Goal: Information Seeking & Learning: Learn about a topic

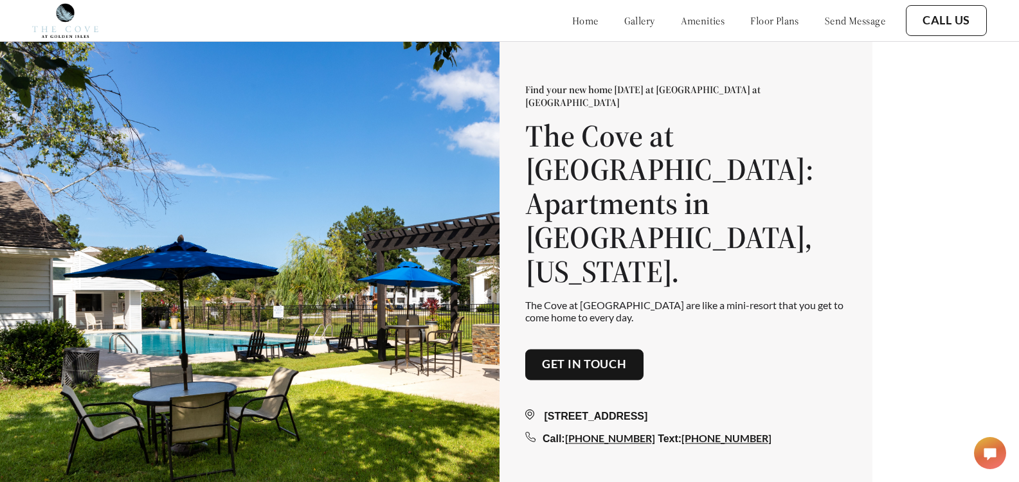
drag, startPoint x: 760, startPoint y: 24, endPoint x: 756, endPoint y: 30, distance: 7.5
click at [760, 24] on link "floor plans" at bounding box center [774, 20] width 49 height 13
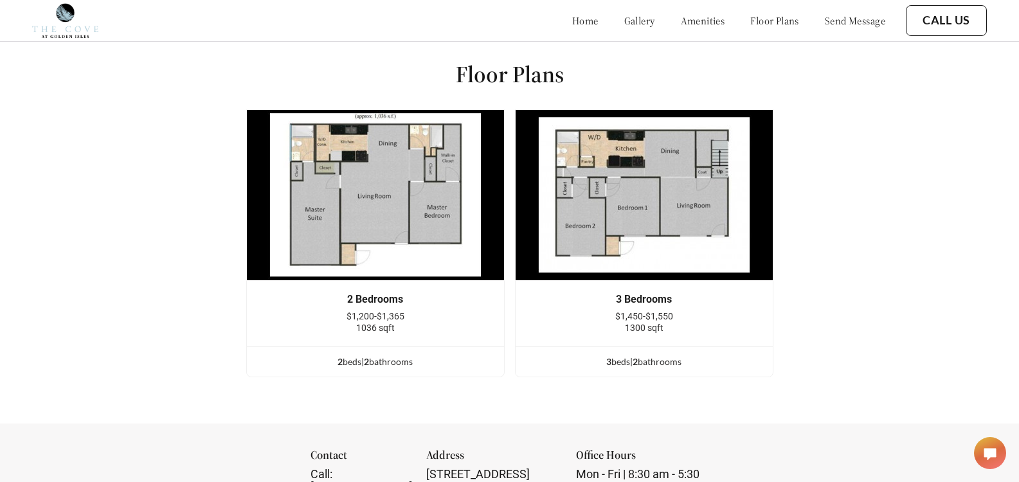
scroll to position [1508, 0]
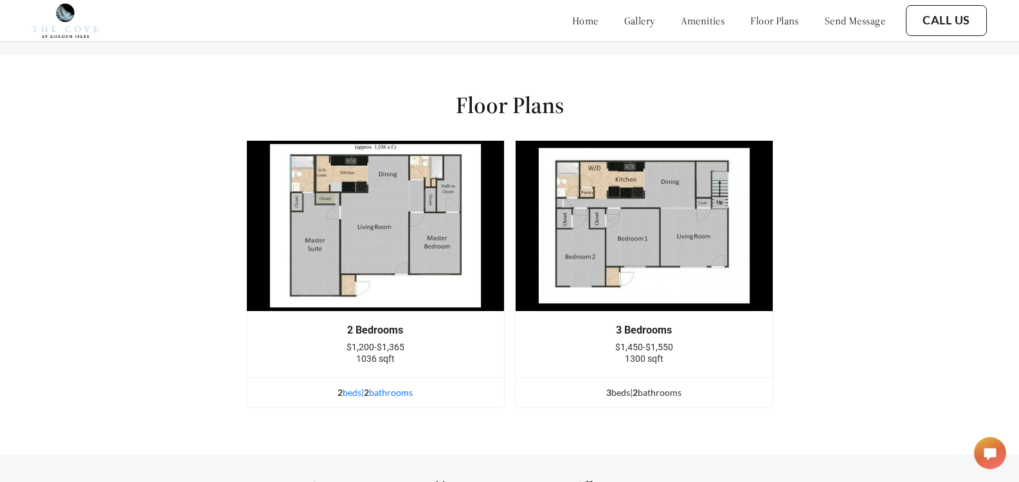
click at [404, 400] on div "2 bed s | 2 bathroom s" at bounding box center [375, 393] width 257 height 14
click at [387, 212] on img at bounding box center [375, 226] width 258 height 172
click at [427, 277] on img at bounding box center [375, 226] width 258 height 172
click at [424, 240] on img at bounding box center [375, 226] width 258 height 172
click at [398, 400] on div "2 bed s | 2 bathroom s" at bounding box center [375, 393] width 257 height 14
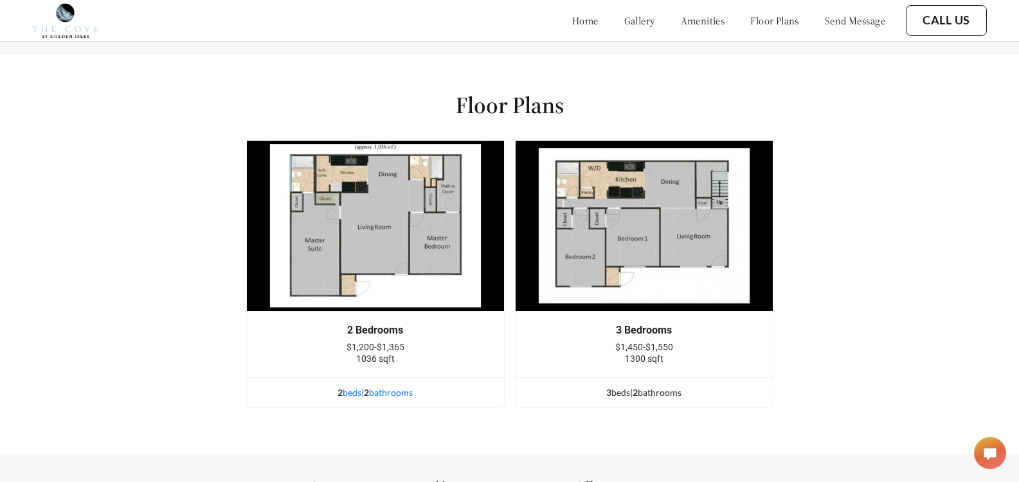
click at [398, 400] on div "2 bed s | 2 bathroom s" at bounding box center [375, 393] width 257 height 14
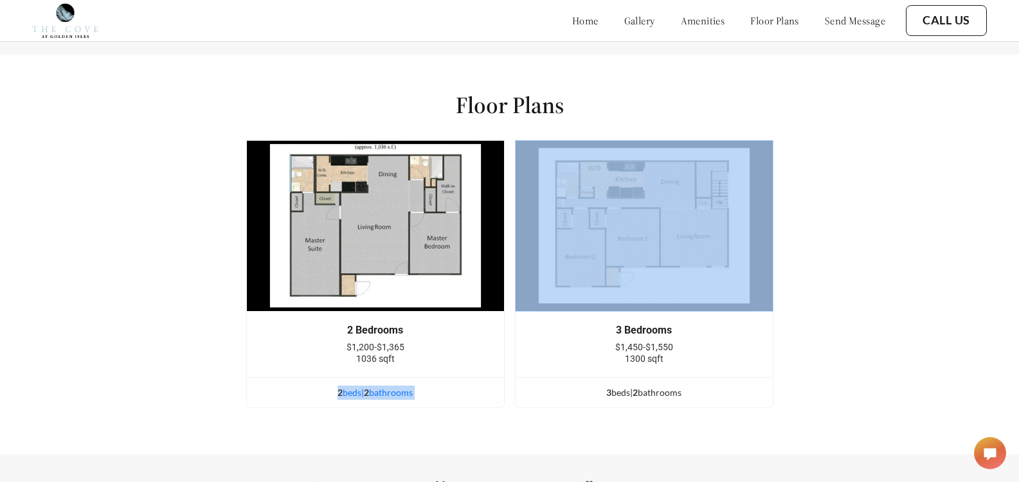
click at [398, 400] on div "2 bed s | 2 bathroom s" at bounding box center [375, 393] width 257 height 14
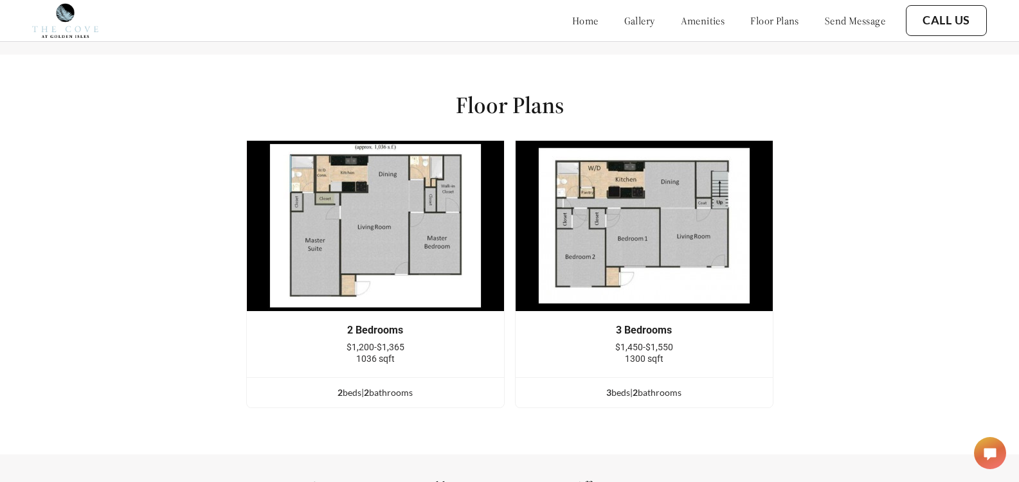
click at [478, 353] on div "$1,200-$1,365" at bounding box center [375, 347] width 219 height 12
click at [572, 22] on link "home" at bounding box center [585, 20] width 26 height 13
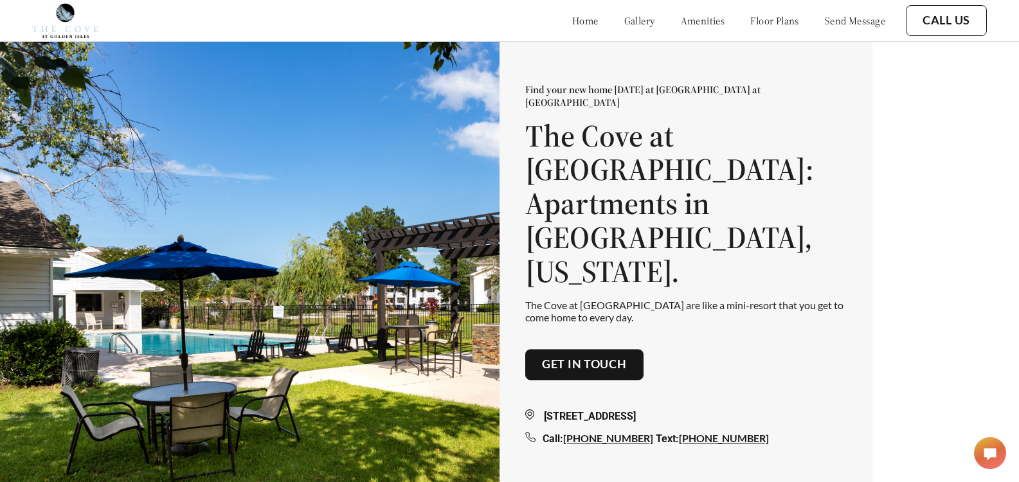
click at [624, 15] on link "gallery" at bounding box center [639, 20] width 31 height 13
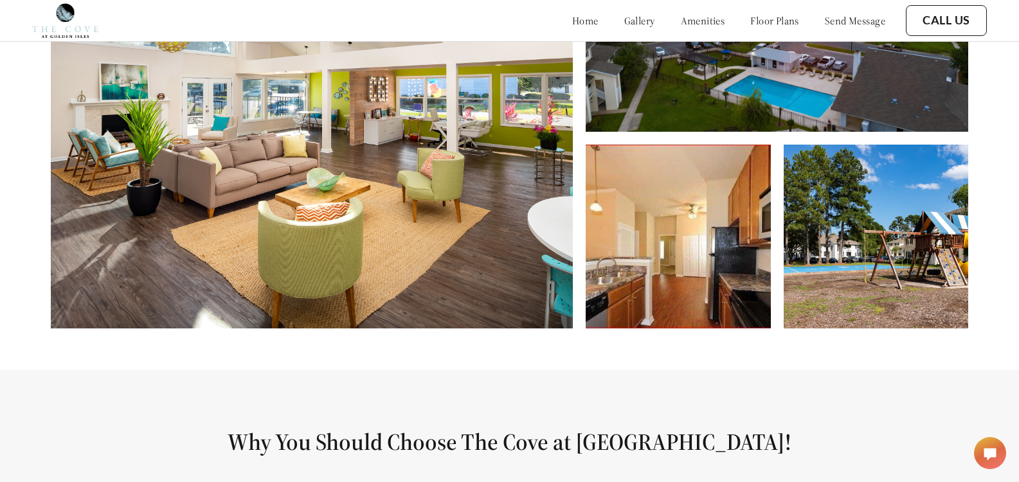
drag, startPoint x: 449, startPoint y: 224, endPoint x: 454, endPoint y: 219, distance: 6.8
click at [449, 223] on img at bounding box center [312, 108] width 522 height 440
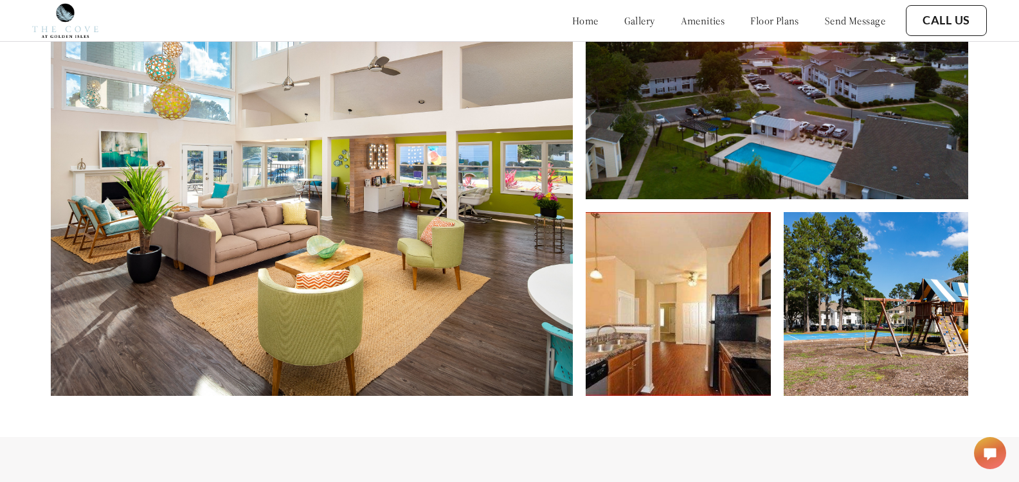
scroll to position [620, 0]
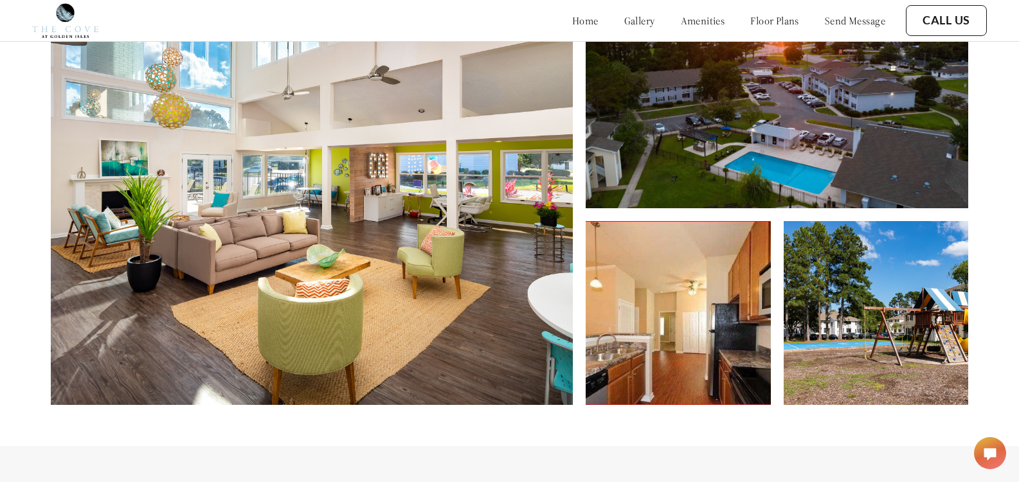
scroll to position [544, 0]
